Goal: Find specific page/section: Find specific page/section

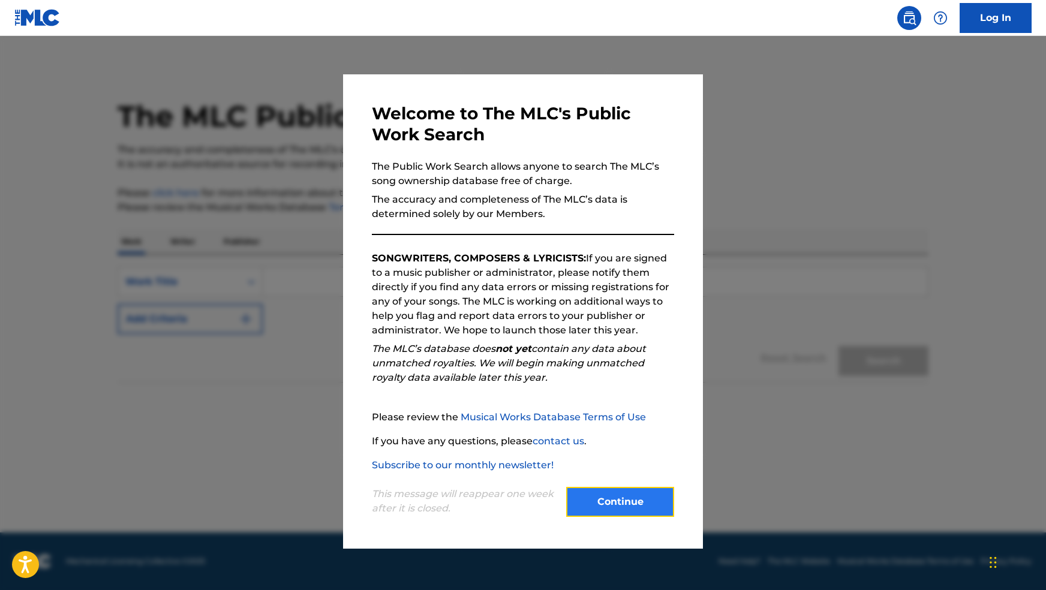
click at [620, 503] on button "Continue" at bounding box center [620, 502] width 108 height 30
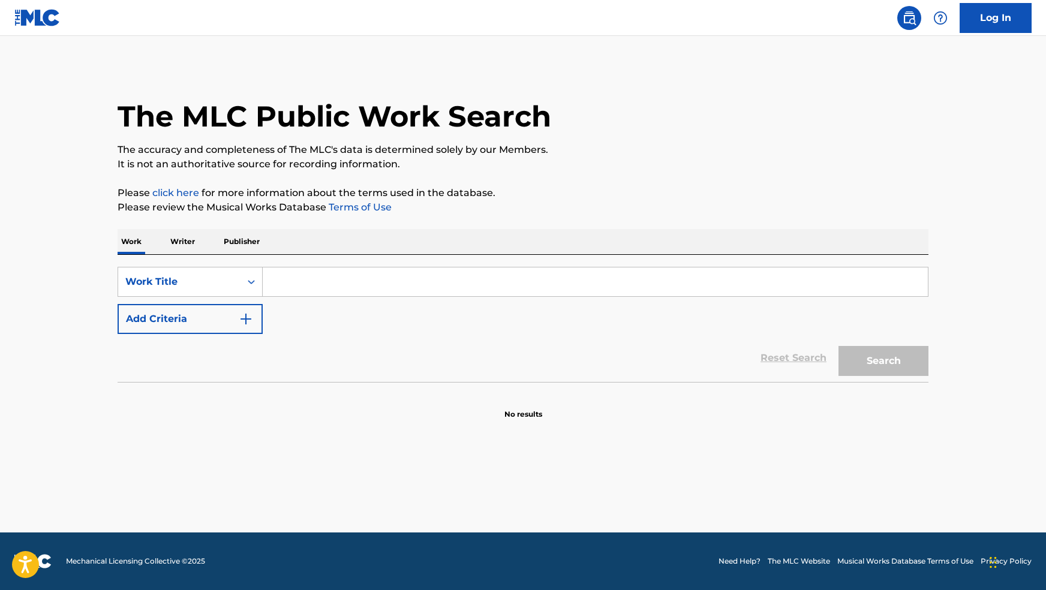
click at [193, 242] on p "Writer" at bounding box center [183, 241] width 32 height 25
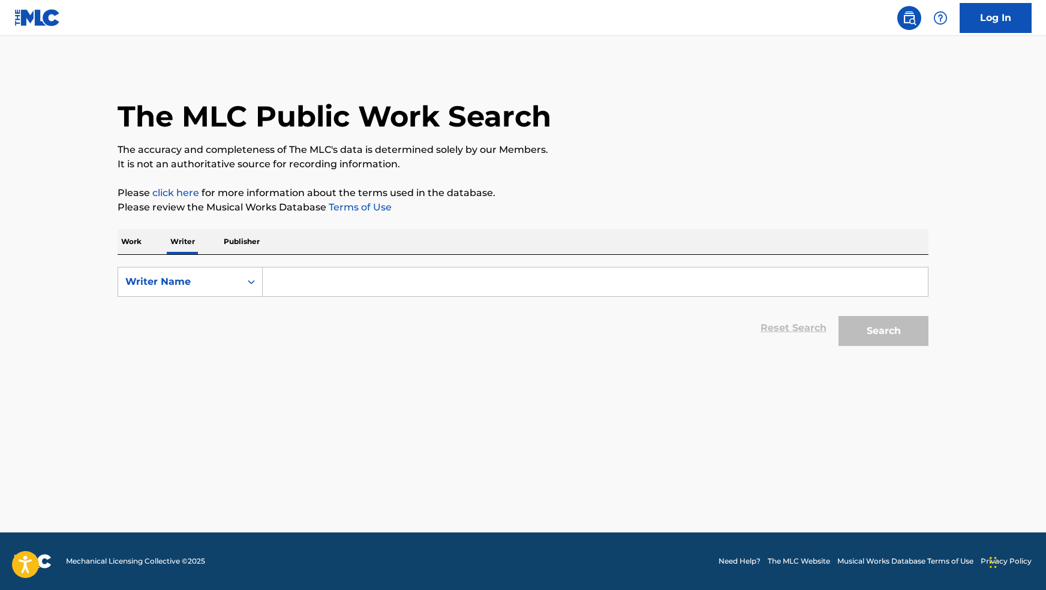
click at [280, 275] on input "Search Form" at bounding box center [595, 282] width 665 height 29
type input "[PERSON_NAME]"
click at [839, 316] on button "Search" at bounding box center [884, 331] width 90 height 30
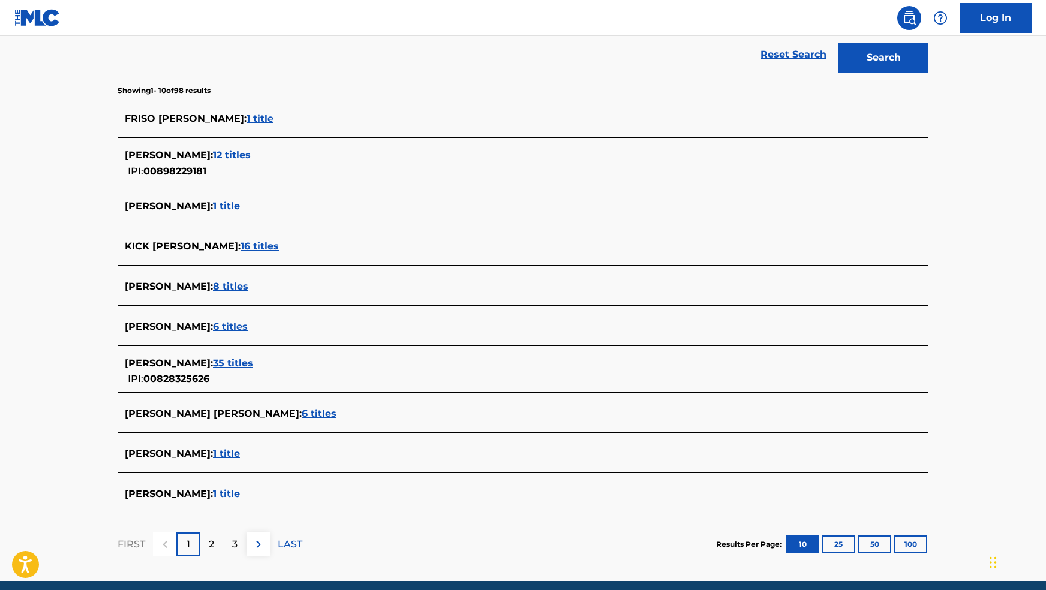
scroll to position [322, 0]
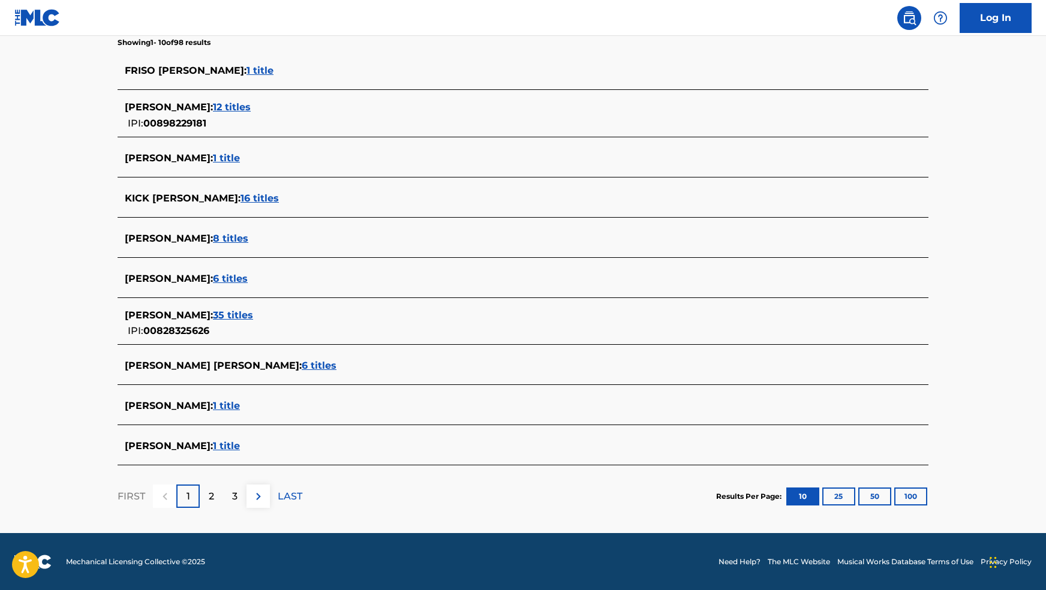
click at [252, 311] on span "35 titles" at bounding box center [233, 315] width 40 height 11
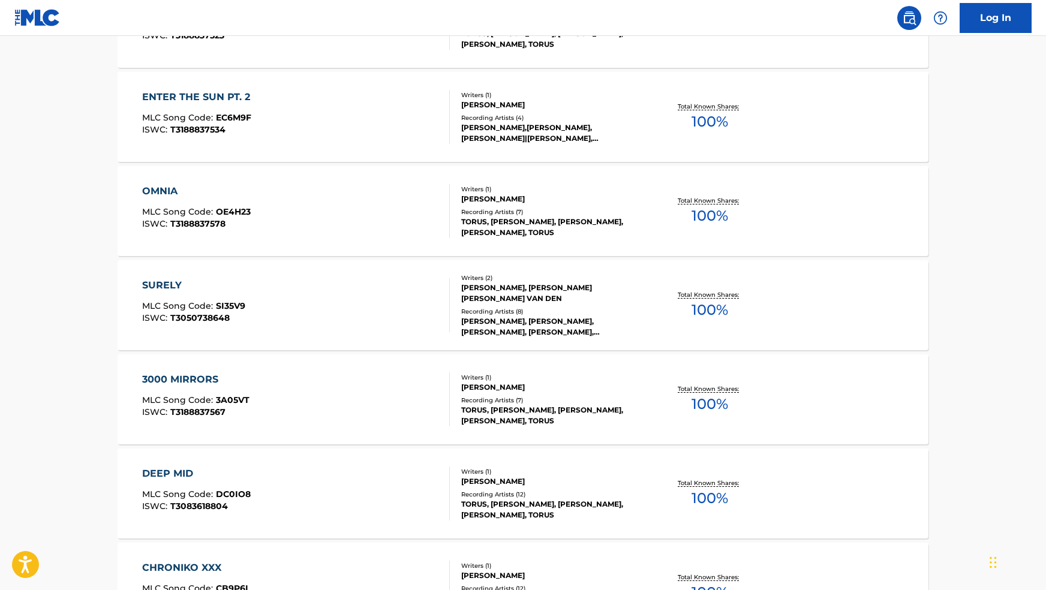
scroll to position [219, 0]
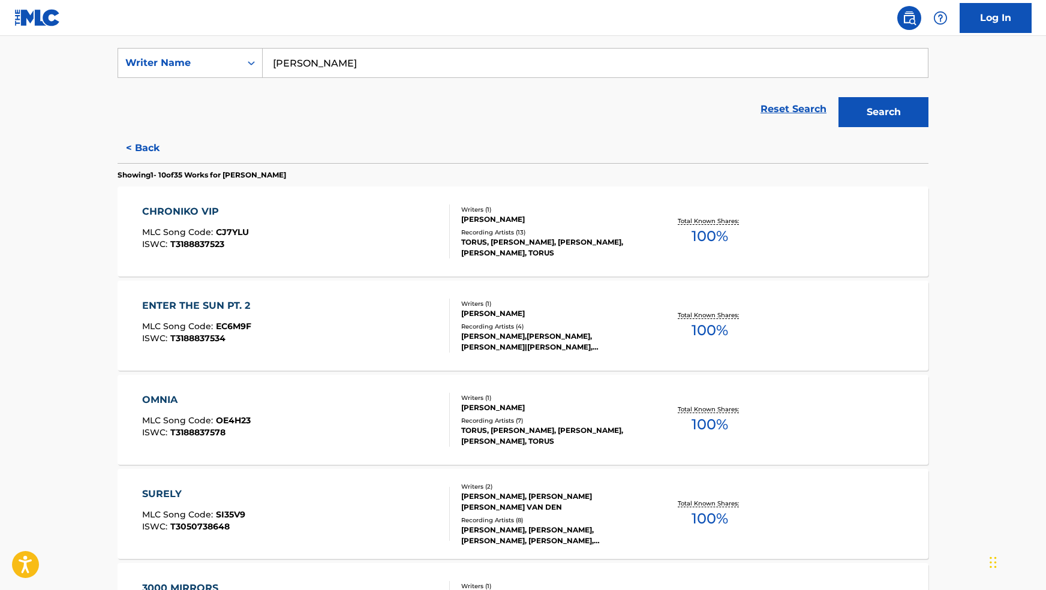
click at [260, 224] on div "CHRONIKO VIP MLC Song Code : CJ7YLU ISWC : T3188837523" at bounding box center [296, 232] width 308 height 54
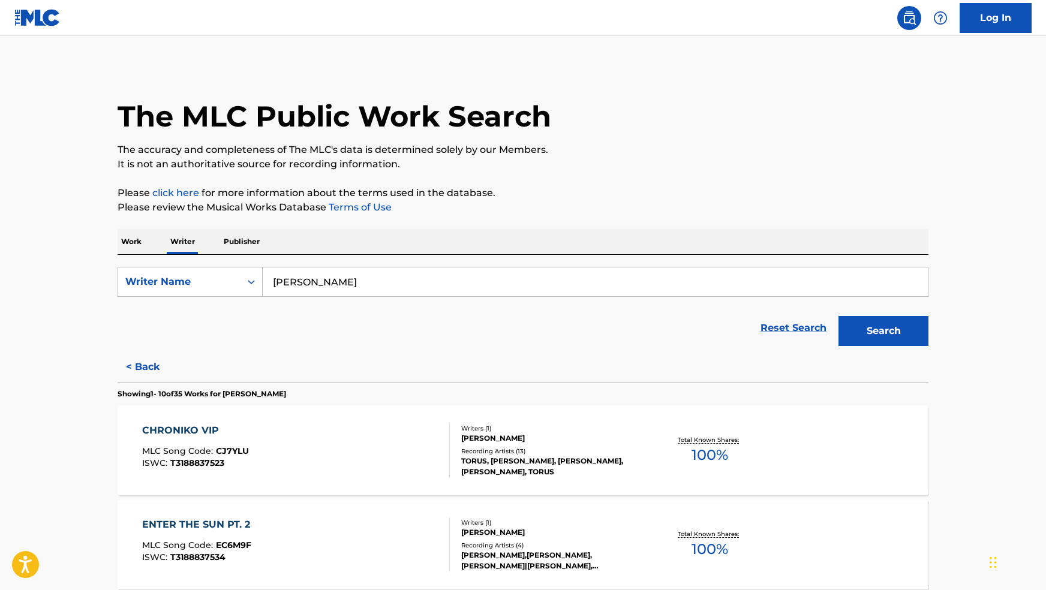
scroll to position [209, 0]
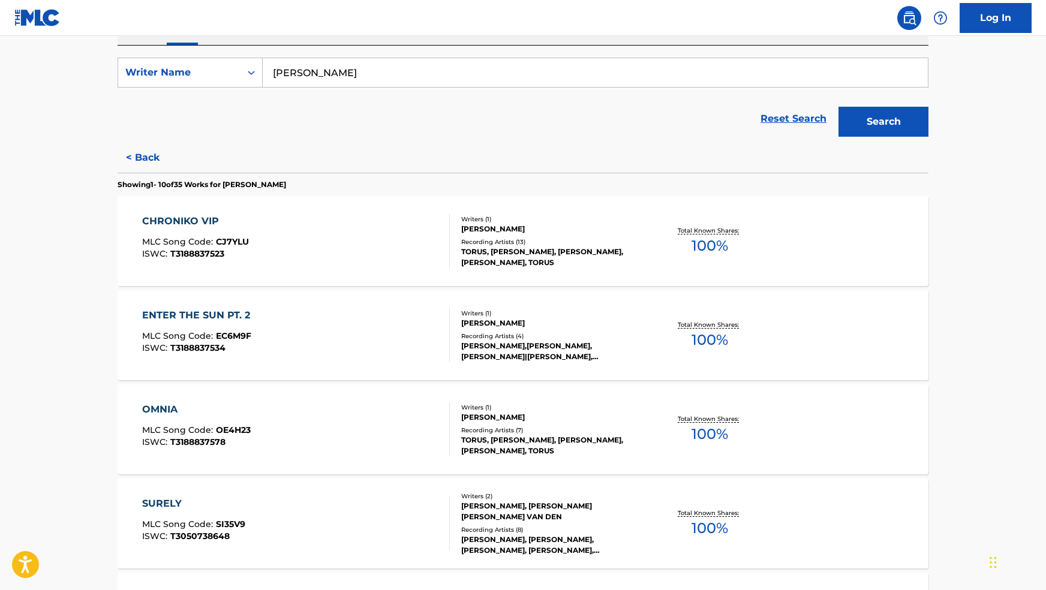
click at [212, 314] on div "ENTER THE SUN PT. 2" at bounding box center [199, 315] width 114 height 14
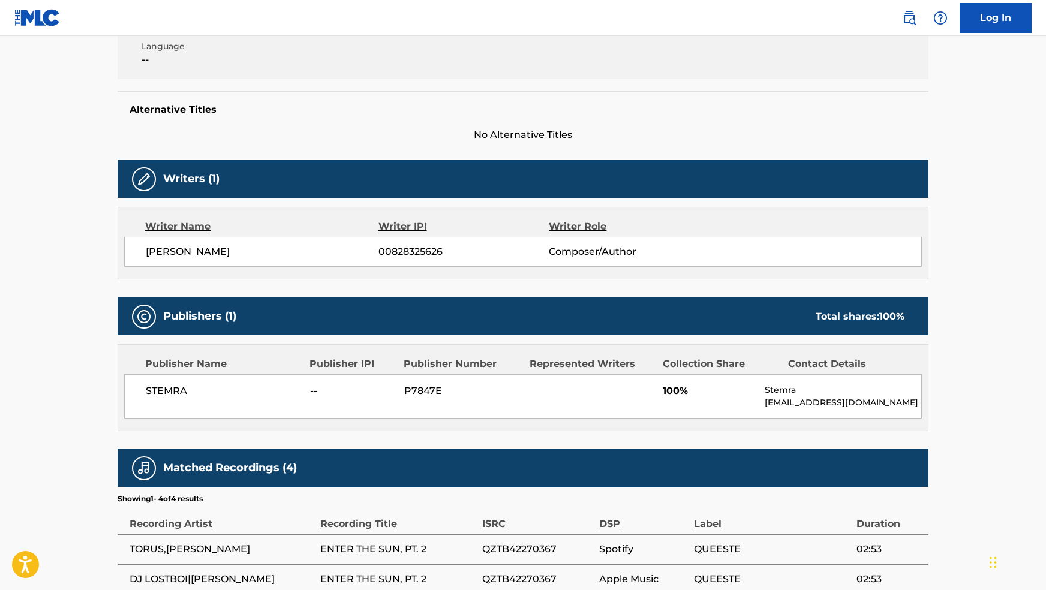
scroll to position [400, 0]
